Goal: Task Accomplishment & Management: Manage account settings

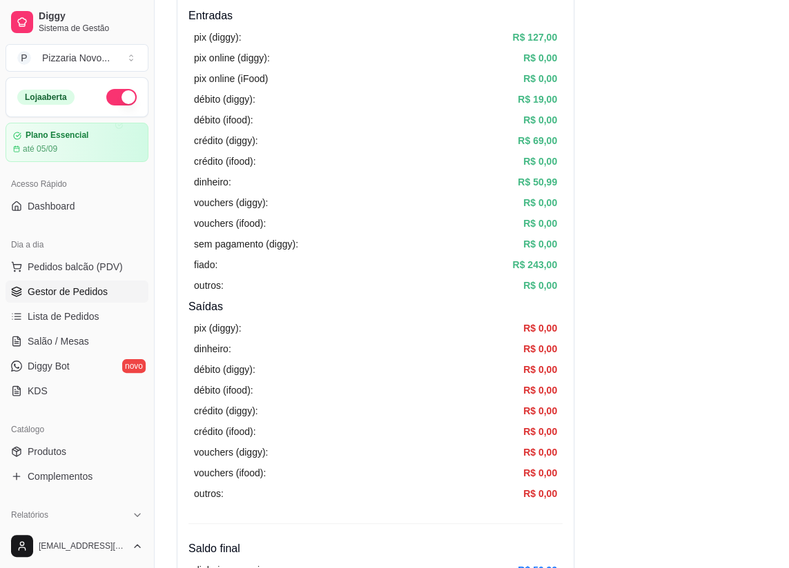
click at [54, 287] on span "Gestor de Pedidos" at bounding box center [68, 292] width 80 height 14
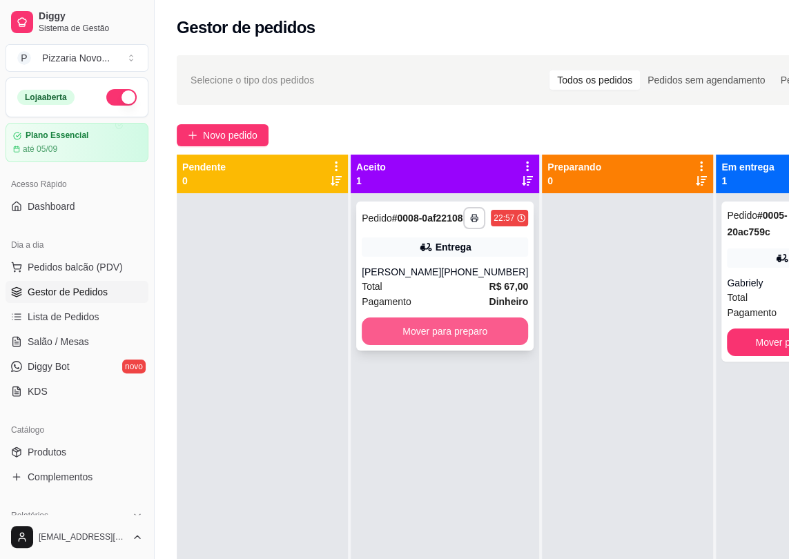
click at [415, 340] on button "Mover para preparo" at bounding box center [445, 331] width 166 height 28
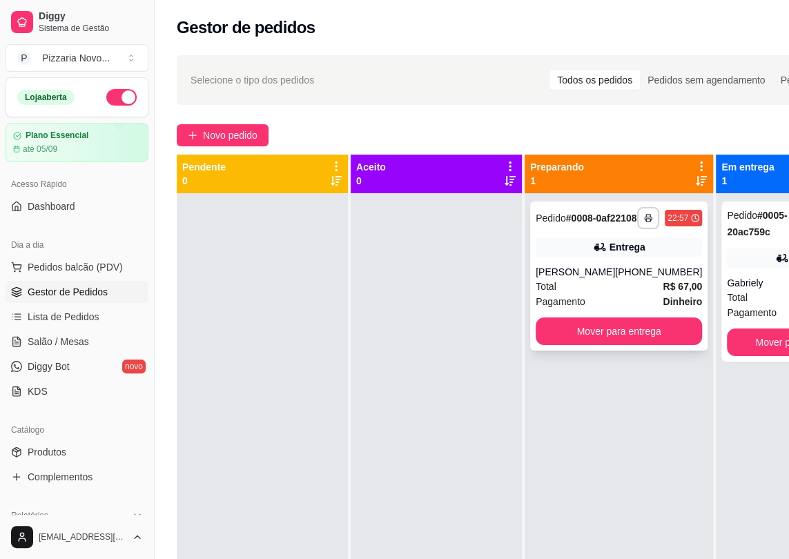
click at [574, 279] on div "[PERSON_NAME]" at bounding box center [574, 272] width 79 height 14
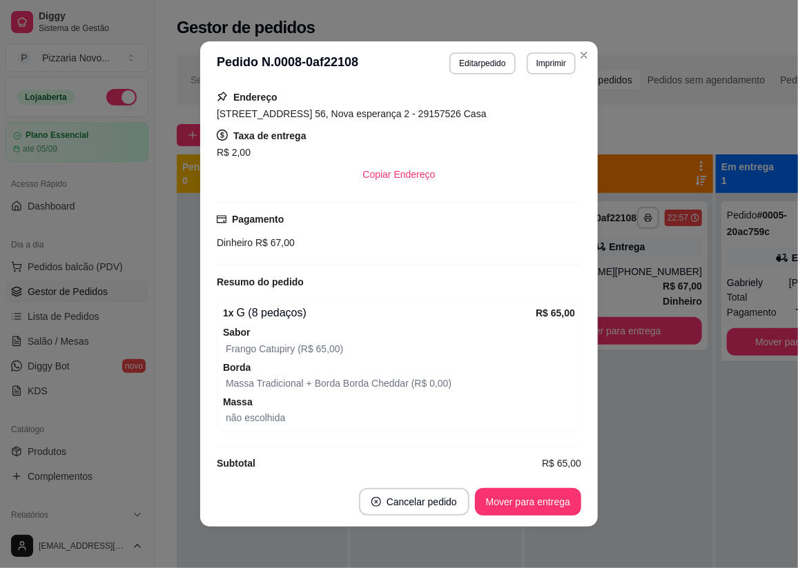
scroll to position [326, 0]
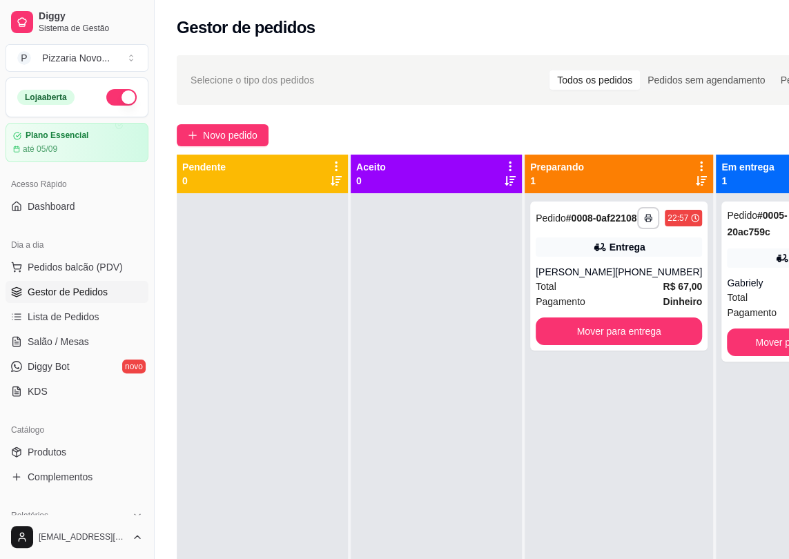
click at [662, 292] on strong "R$ 67,00" at bounding box center [681, 286] width 39 height 11
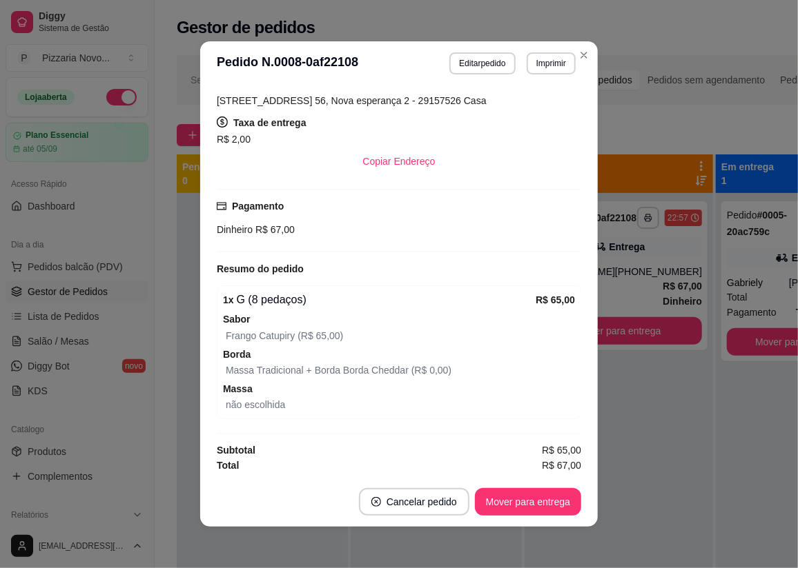
scroll to position [2, 0]
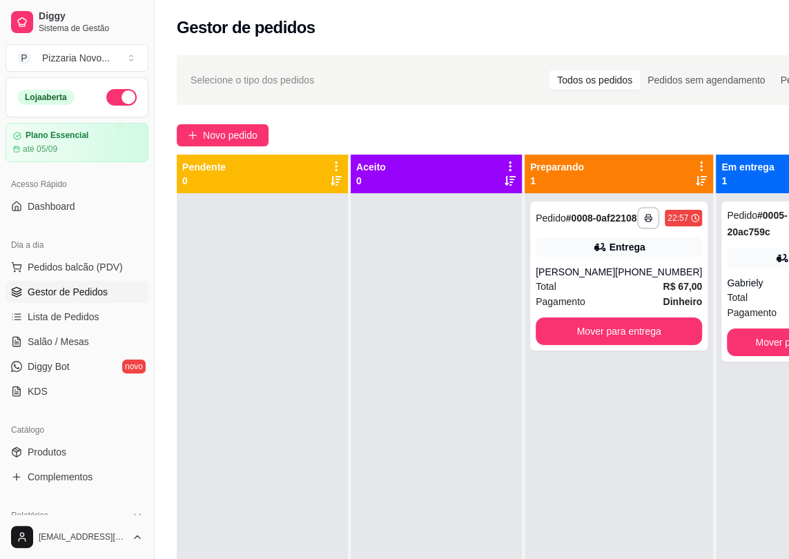
click at [635, 269] on div "**********" at bounding box center [618, 275] width 177 height 149
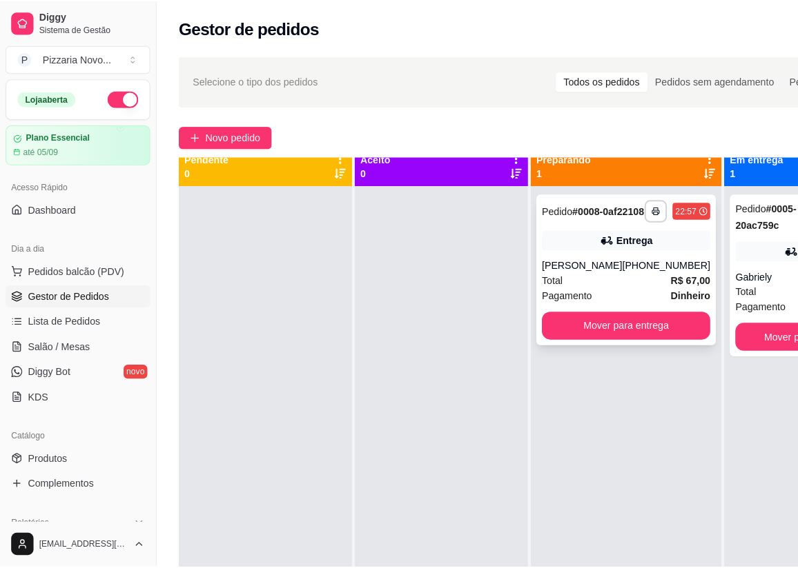
scroll to position [0, 0]
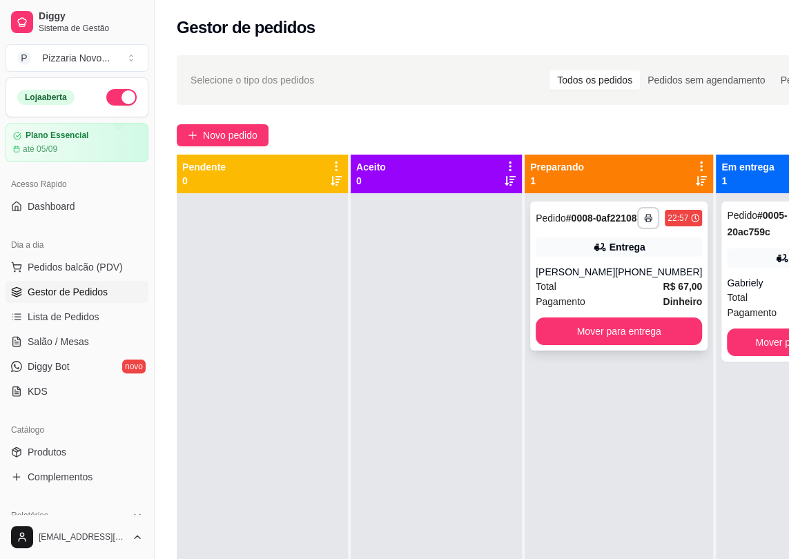
click at [597, 279] on div "[PERSON_NAME]" at bounding box center [574, 272] width 79 height 14
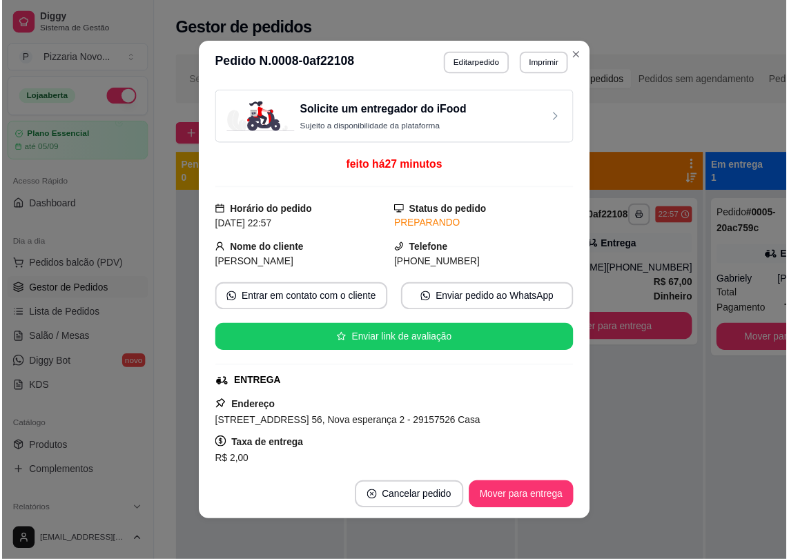
scroll to position [2, 0]
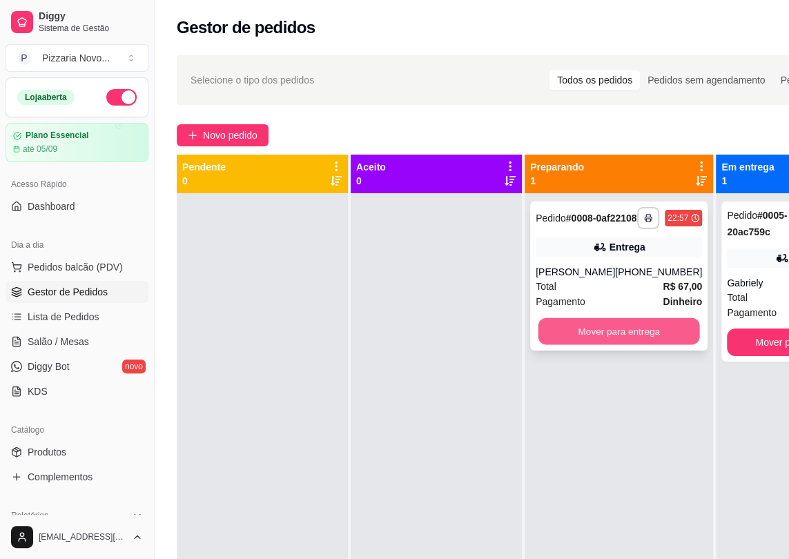
click at [587, 332] on button "Mover para entrega" at bounding box center [618, 331] width 161 height 27
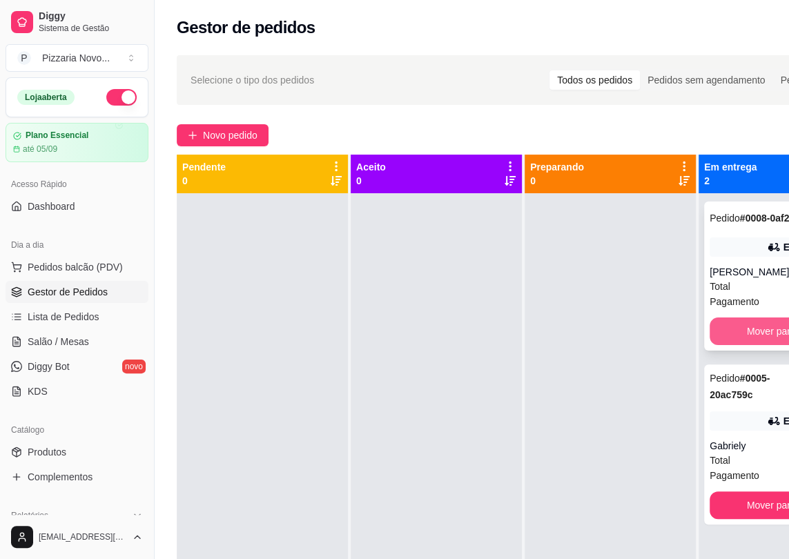
click at [776, 341] on button "Mover para finalizado" at bounding box center [792, 331] width 166 height 28
click at [776, 341] on button "Mover para finalizado" at bounding box center [792, 331] width 161 height 27
click at [776, 341] on button "Mover para finalizado" at bounding box center [792, 331] width 166 height 28
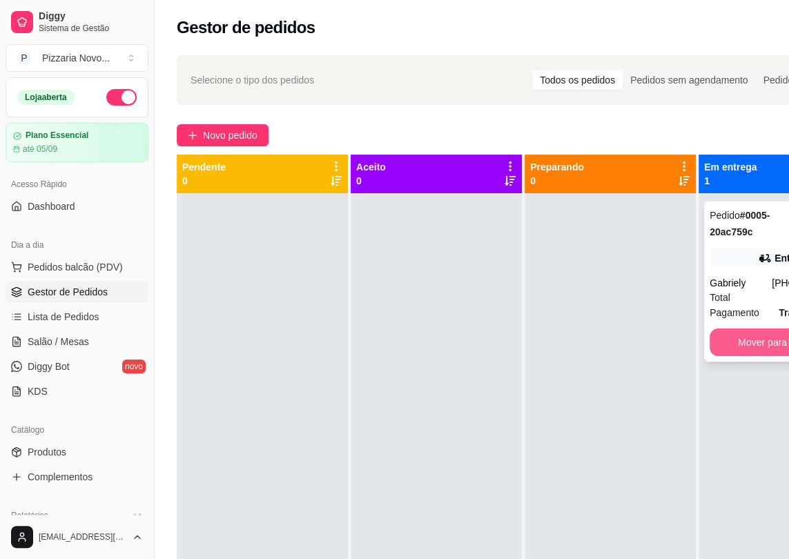
click at [742, 347] on button "Mover para finalizado" at bounding box center [783, 342] width 149 height 28
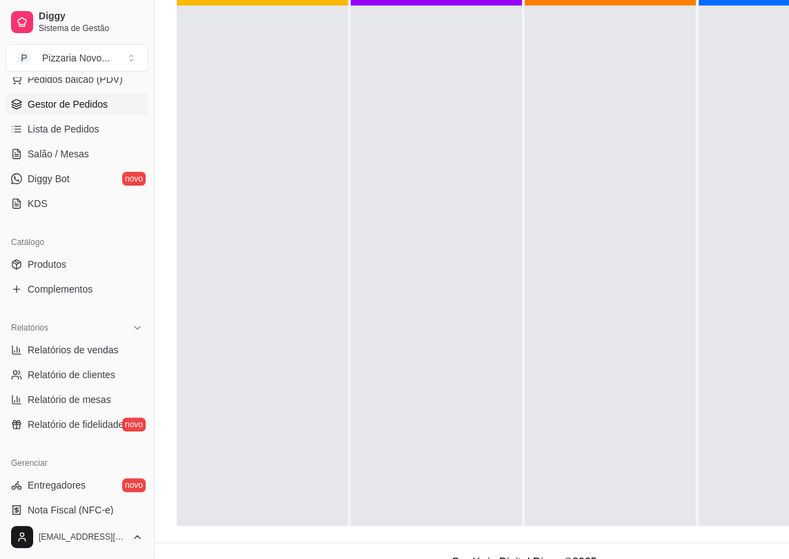
scroll to position [250, 0]
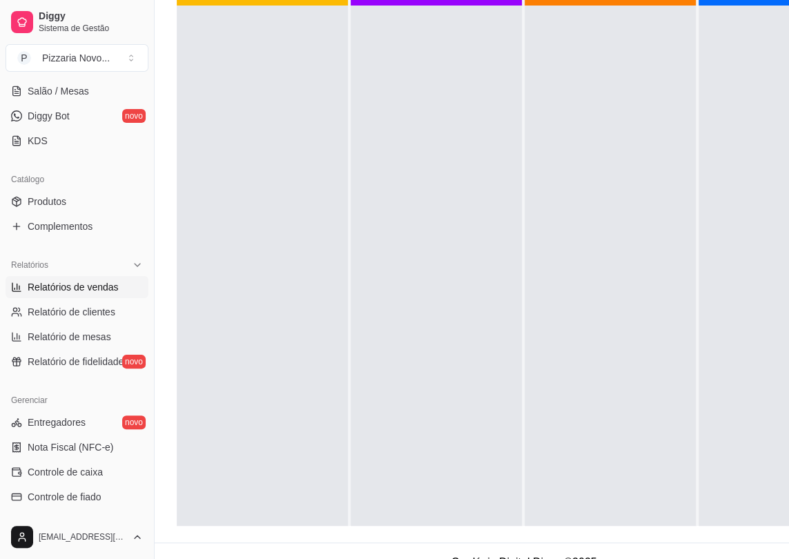
click at [109, 283] on span "Relatórios de vendas" at bounding box center [73, 287] width 91 height 14
select select "ALL"
select select "0"
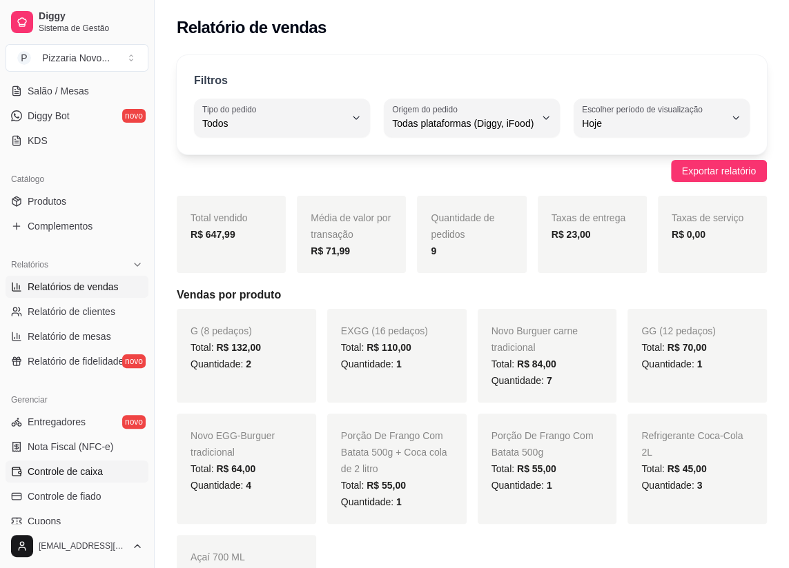
click at [79, 470] on span "Controle de caixa" at bounding box center [65, 472] width 75 height 14
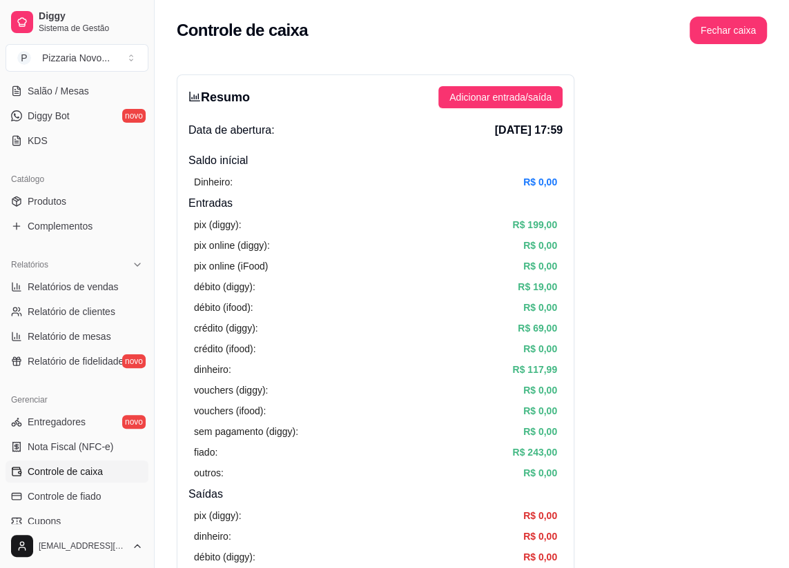
scroll to position [62, 0]
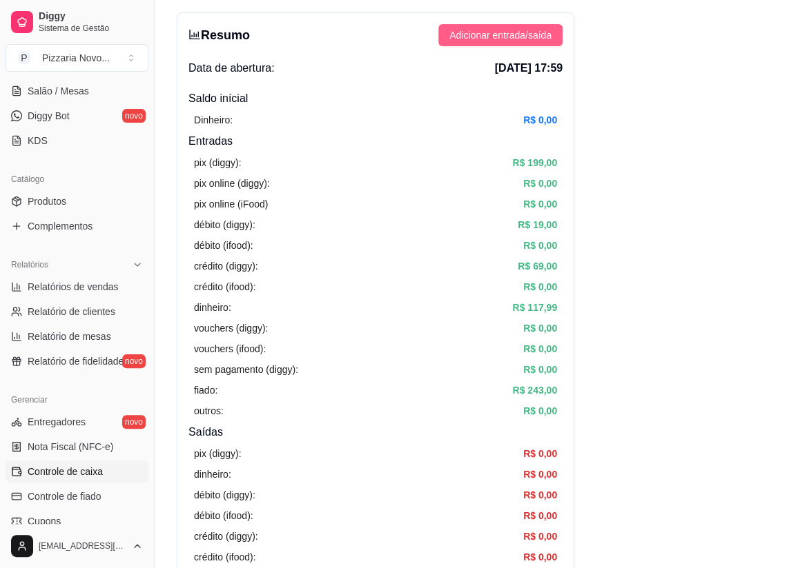
click at [526, 35] on span "Adicionar entrada/saída" at bounding box center [500, 35] width 102 height 15
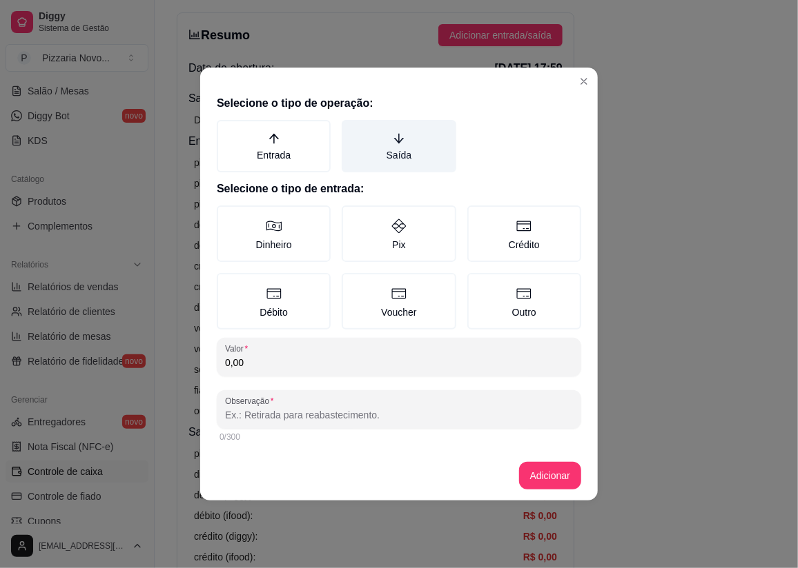
click at [408, 140] on label "Saída" at bounding box center [399, 146] width 114 height 52
click at [352, 130] on button "Saída" at bounding box center [346, 124] width 11 height 11
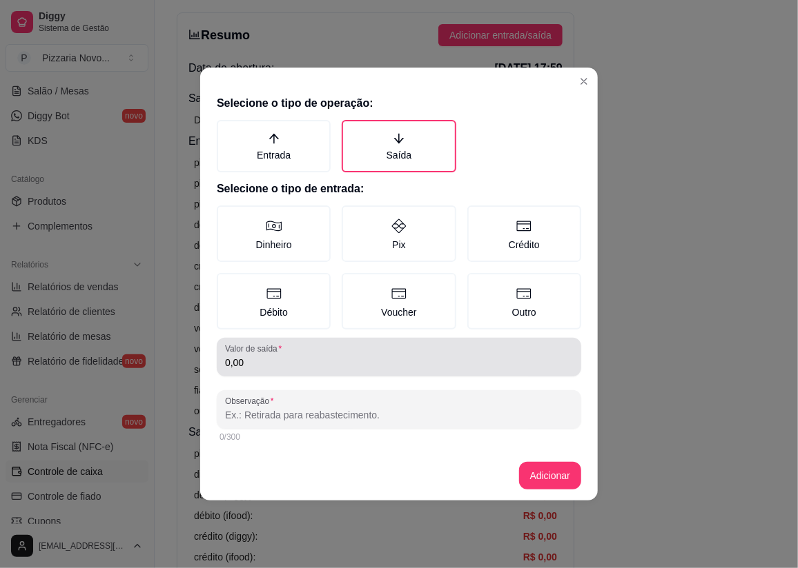
click at [283, 356] on input "0,00" at bounding box center [399, 363] width 348 height 14
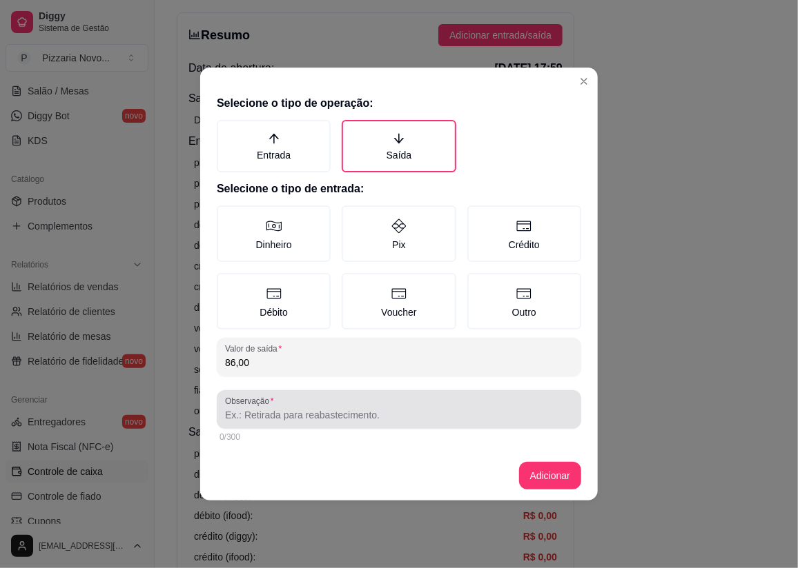
type input "86,00"
click at [303, 408] on input "Observação" at bounding box center [399, 415] width 348 height 14
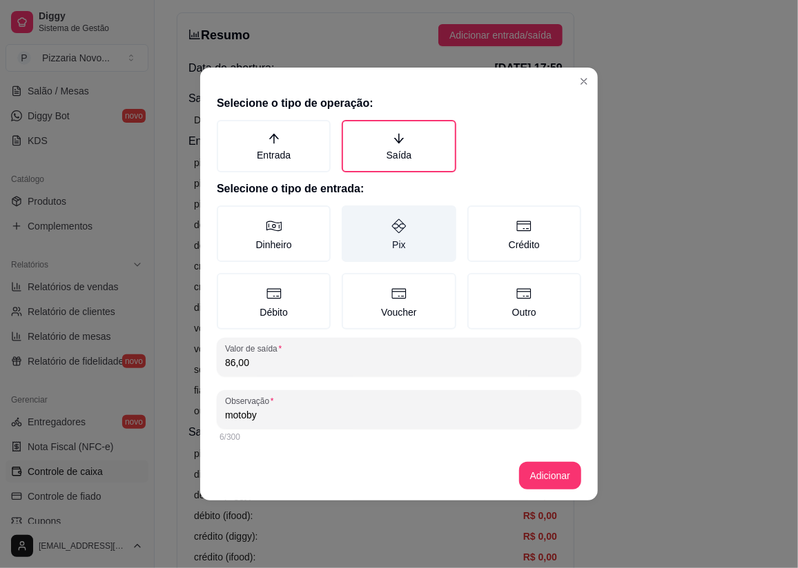
type input "motoby"
click at [389, 217] on label "Pix" at bounding box center [399, 234] width 114 height 57
click at [352, 216] on button "Pix" at bounding box center [346, 210] width 11 height 11
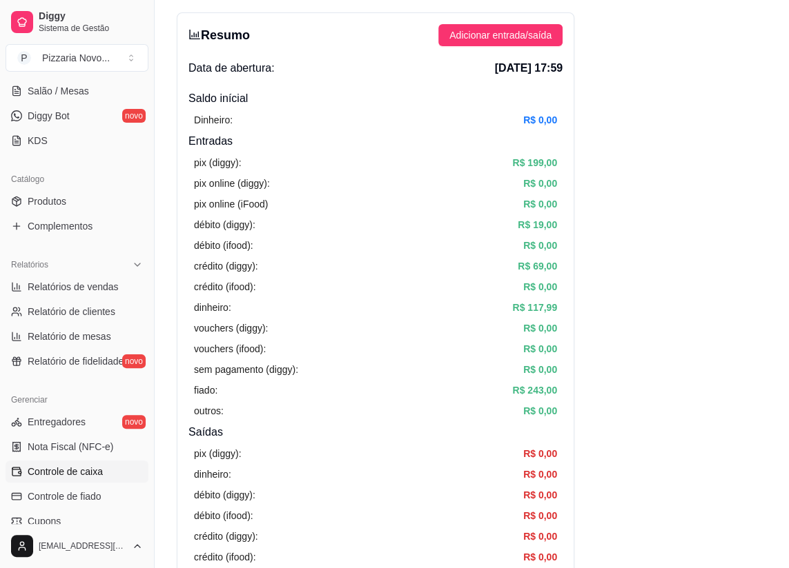
click at [505, 26] on button "Adicionar entrada/saída" at bounding box center [500, 35] width 124 height 22
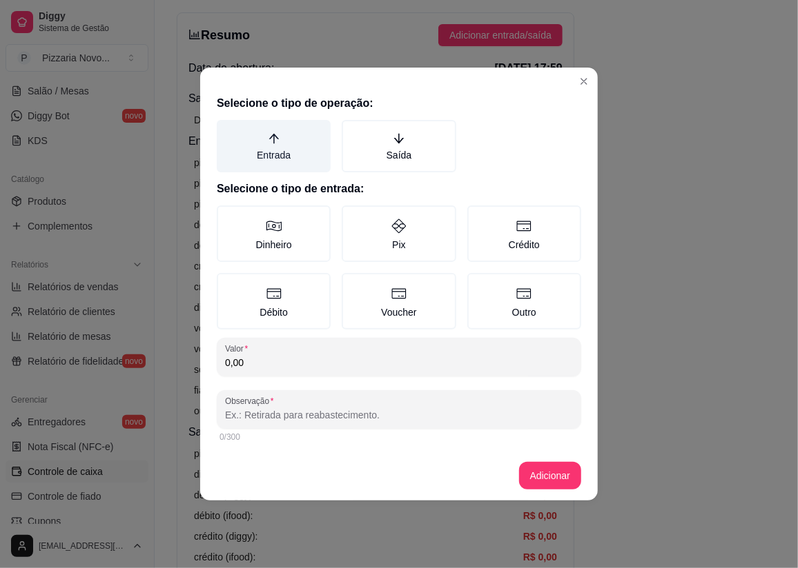
click at [290, 145] on label "Entrada" at bounding box center [274, 146] width 114 height 52
click at [227, 130] on button "Entrada" at bounding box center [221, 124] width 11 height 11
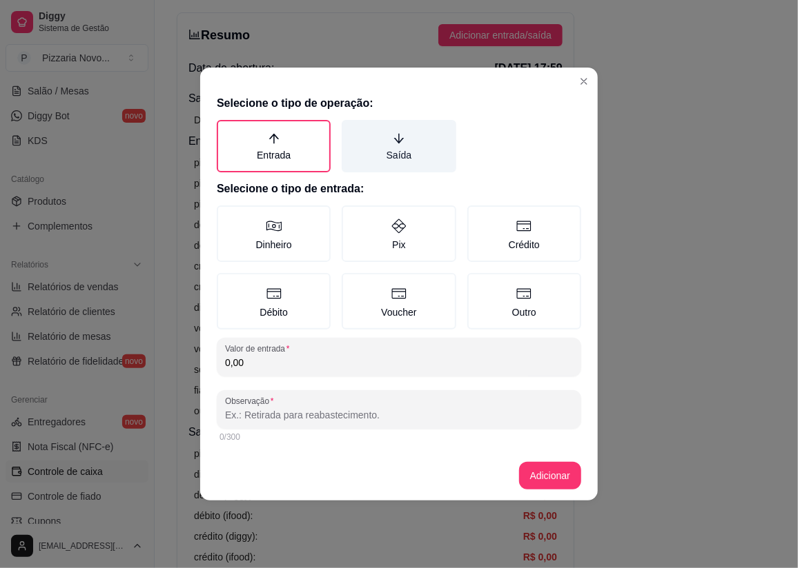
click at [393, 135] on icon "arrow-down" at bounding box center [399, 138] width 12 height 12
click at [352, 130] on button "Saída" at bounding box center [346, 124] width 11 height 11
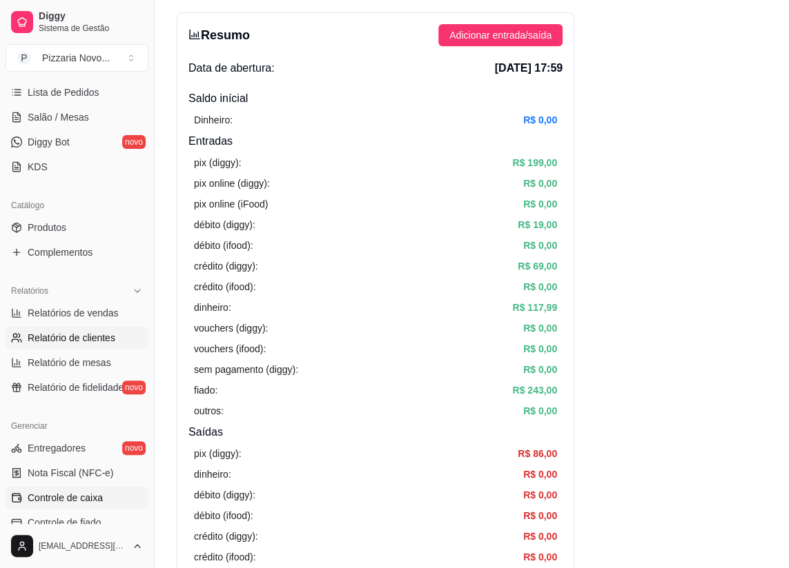
scroll to position [110, 0]
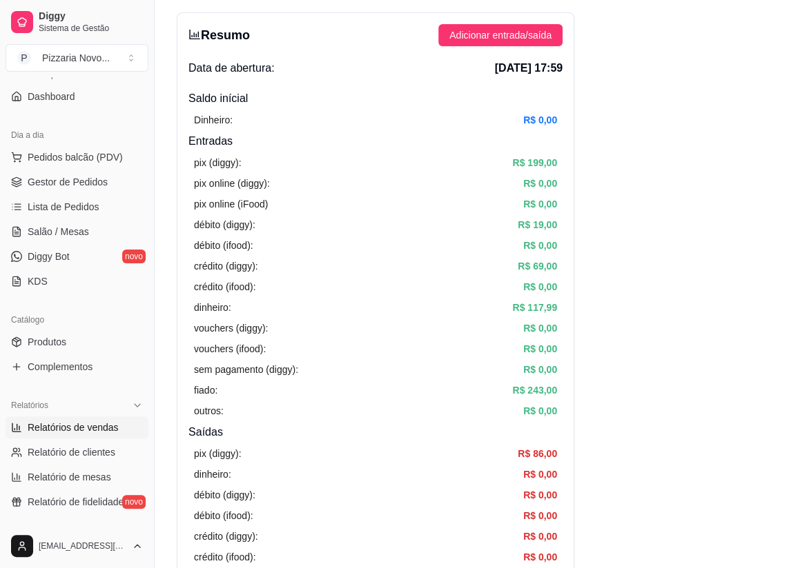
click at [105, 424] on span "Relatórios de vendas" at bounding box center [73, 428] width 91 height 14
select select "ALL"
select select "0"
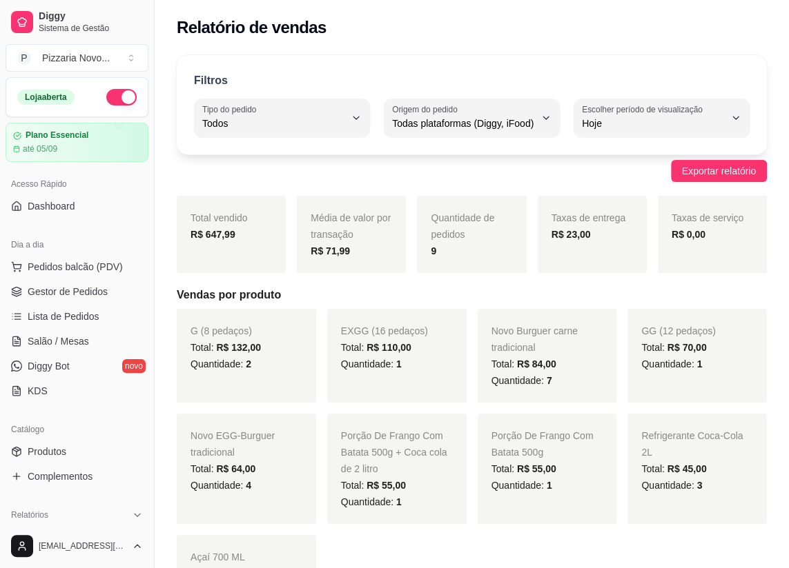
click at [106, 99] on button "button" at bounding box center [121, 97] width 30 height 17
